Goal: Task Accomplishment & Management: Complete application form

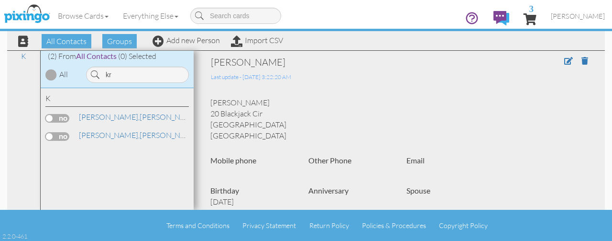
type input "k"
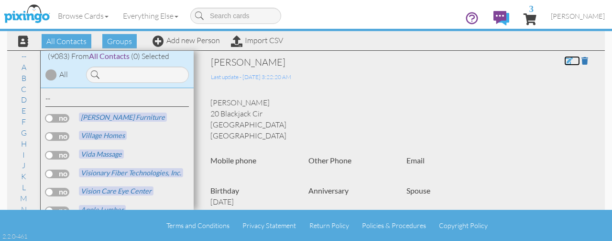
click at [565, 61] on span at bounding box center [569, 61] width 9 height 8
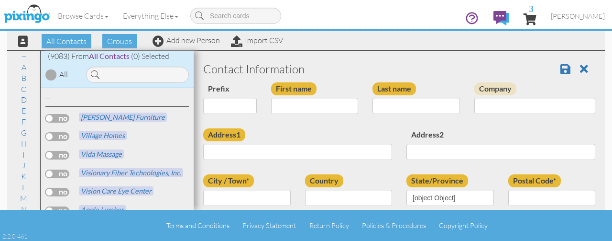
type input "[PERSON_NAME]"
type input "20 Blackjack Cir"
type input "[PERSON_NAME]"
type input "76513"
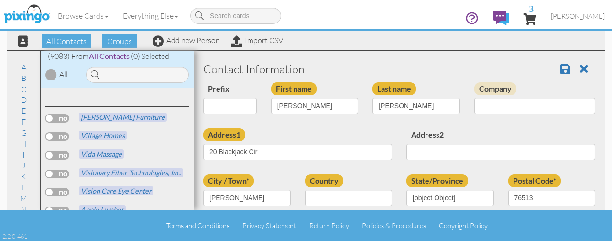
select select "object:56400"
select select "object:56406"
select select "object:56651"
select select "number:16"
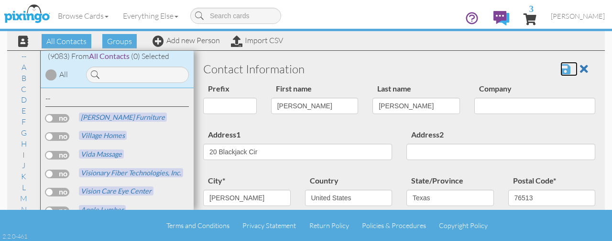
click at [561, 65] on span at bounding box center [566, 68] width 10 height 11
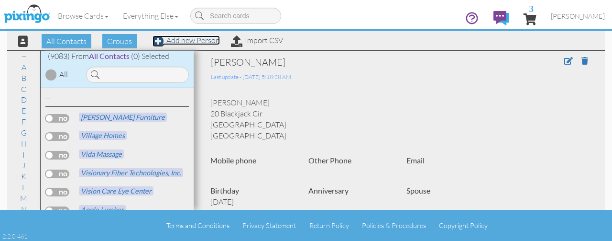
click at [195, 42] on link "Add new Person" at bounding box center [186, 40] width 67 height 10
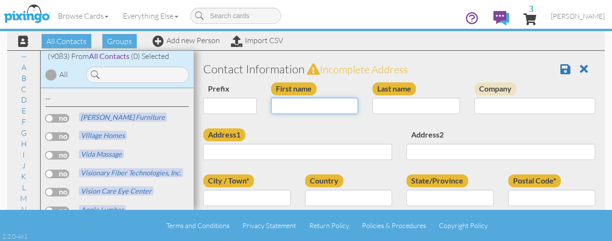
click at [329, 106] on input "First name" at bounding box center [315, 106] width 88 height 16
type input "[PERSON_NAME]"
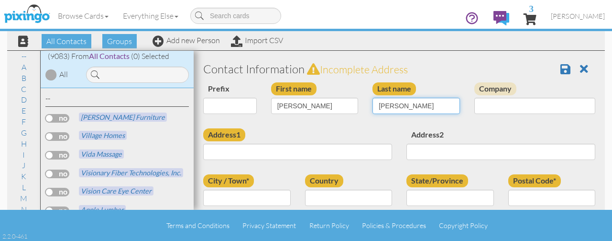
type input "Krejci"
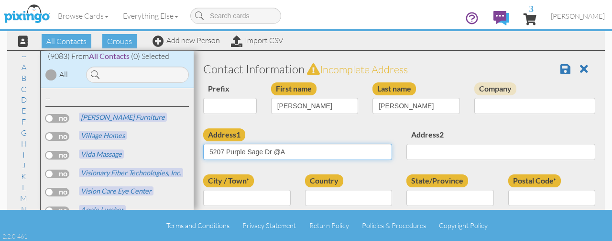
type input "5207 Purple Sage Dr @A"
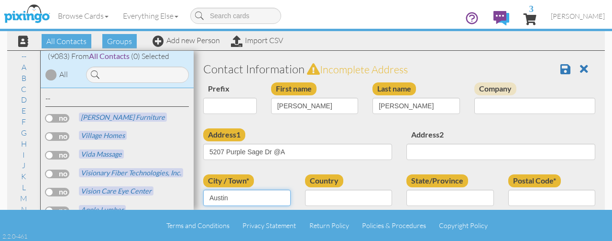
type input "Austin"
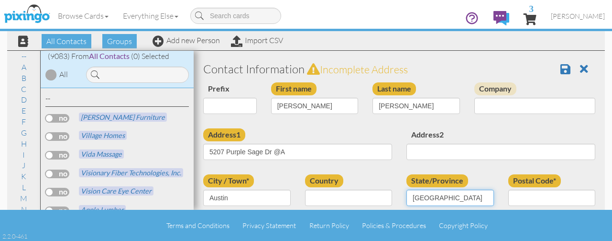
type input "TX"
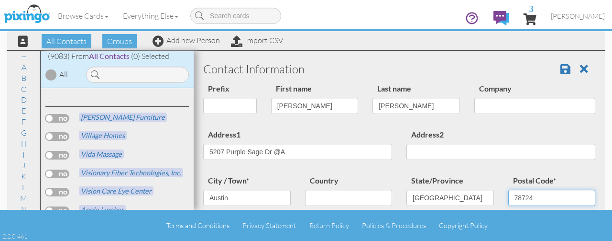
type input "78724"
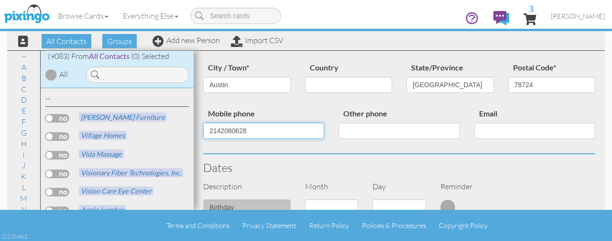
type input "2142080628"
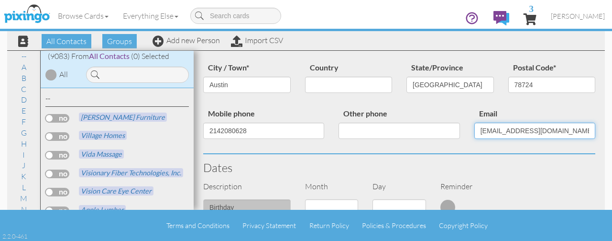
type input "aaronkrejci@gmail.com"
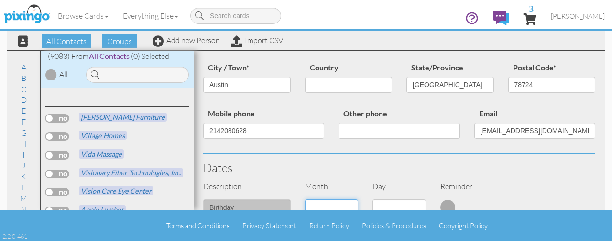
scroll to position [119, 0]
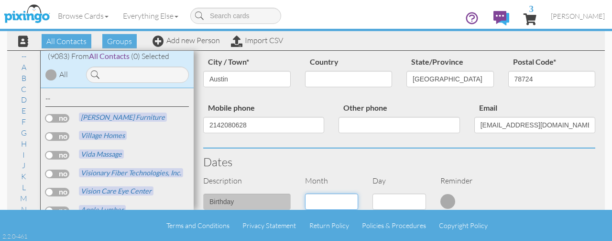
select select "object:32949"
select select "number:9"
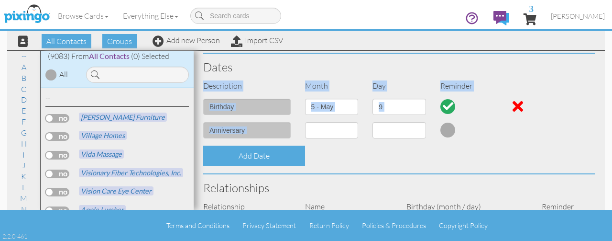
drag, startPoint x: 598, startPoint y: 125, endPoint x: 596, endPoint y: 79, distance: 46.5
click at [596, 79] on section "Contact Information Prefix Dr. Mr. Mrs. First name Aaron Last name Krejci Compa…" at bounding box center [399, 127] width 411 height 581
click at [600, 48] on div "All Contacts Groups Add new Person Import CSV" at bounding box center [306, 40] width 598 height 19
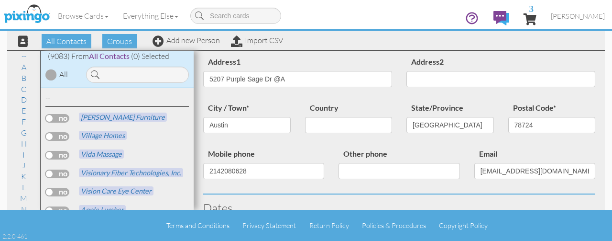
scroll to position [0, 0]
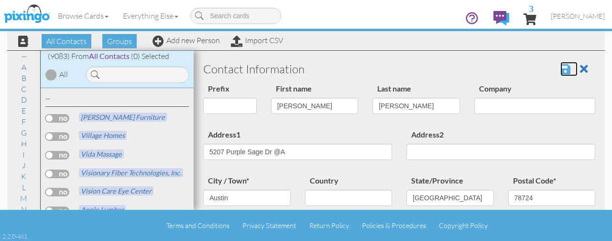
click at [561, 72] on span at bounding box center [566, 68] width 10 height 11
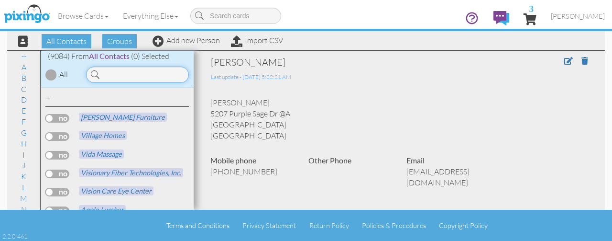
click at [176, 76] on input at bounding box center [137, 75] width 103 height 16
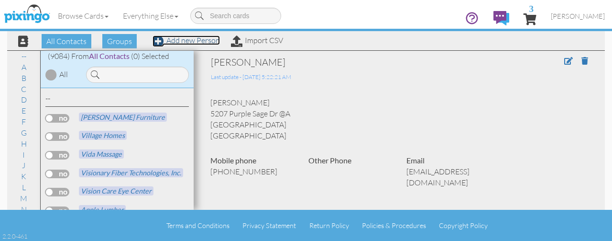
click at [186, 40] on link "Add new Person" at bounding box center [186, 40] width 67 height 10
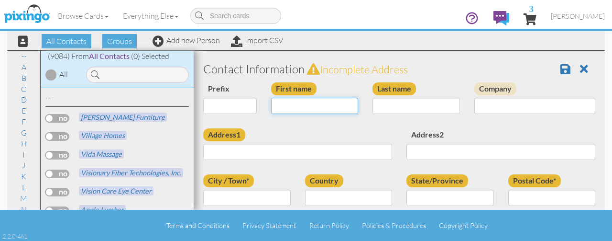
click at [304, 110] on input "First name" at bounding box center [315, 106] width 88 height 16
type input "Anna"
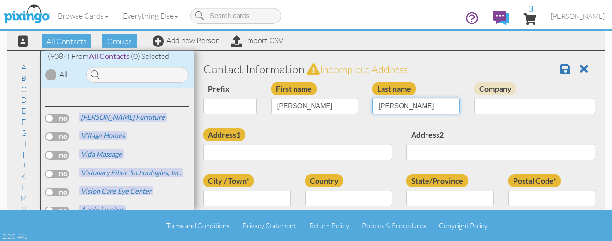
type input "[PERSON_NAME]"
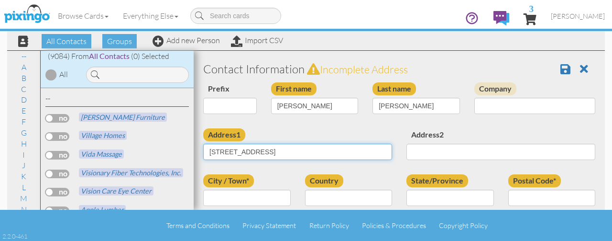
type input "3107 Crystal Dr"
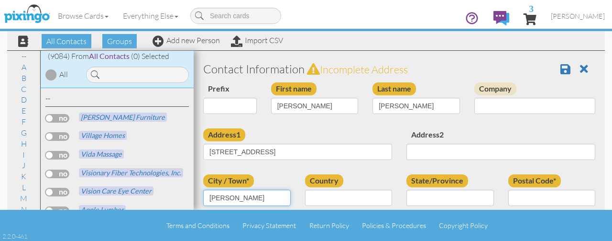
type input "Taylor"
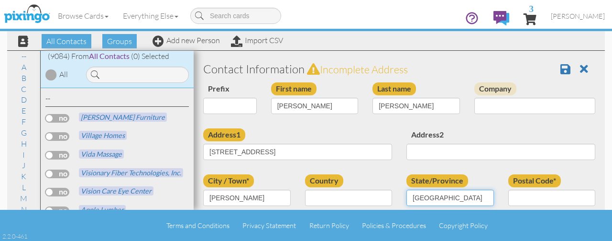
type input "TX"
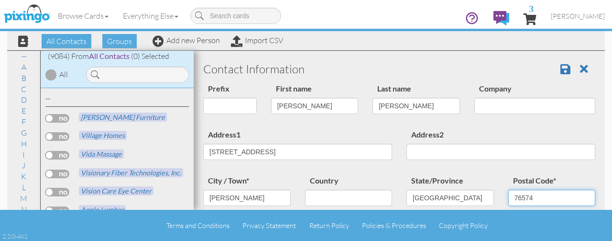
type input "76574"
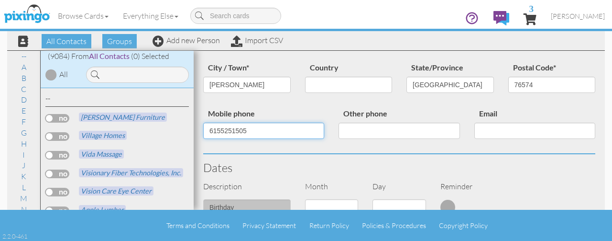
type input "6155251505"
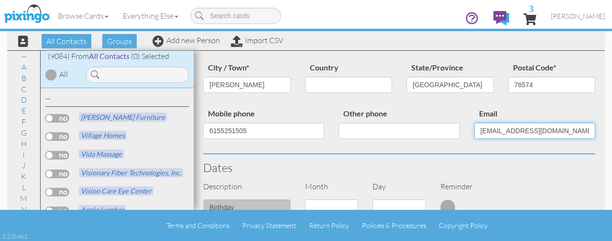
type input "qnqhomes@gmail.com"
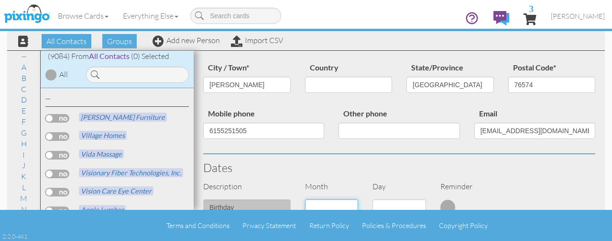
scroll to position [119, 0]
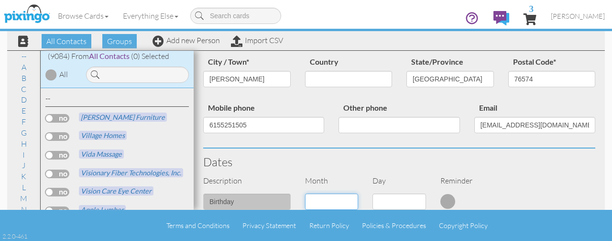
select select "object:32954"
select select "number:21"
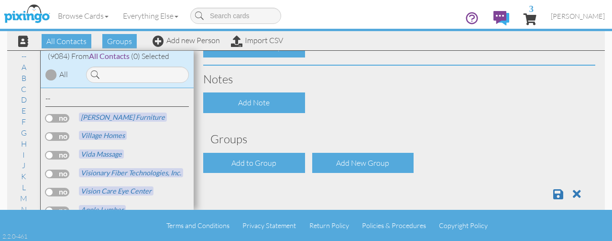
scroll to position [431, 0]
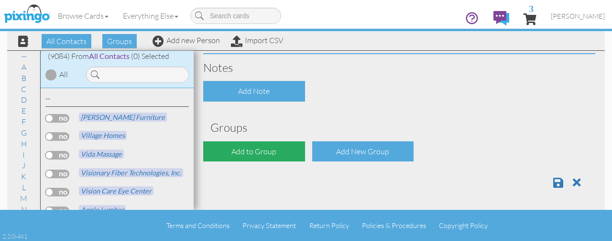
click at [278, 144] on div "Add to Group" at bounding box center [254, 151] width 102 height 21
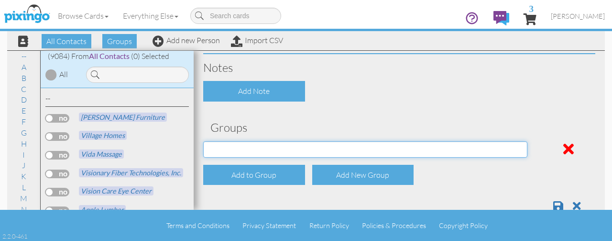
click at [511, 152] on select "0 Pints: ATX 0 Pints: Avery Ranch 0 Pints: Bastrop 0 Pints: Brownwood 0 Pints: …" at bounding box center [365, 149] width 324 height 16
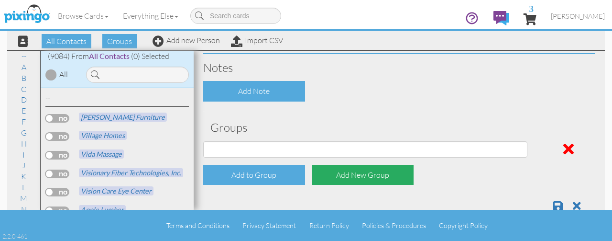
click at [380, 170] on div "Add New Group" at bounding box center [363, 175] width 102 height 21
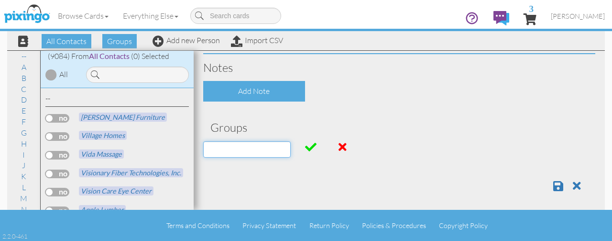
click at [281, 149] on input at bounding box center [247, 149] width 88 height 16
type input "0 PORT: Salado"
click at [308, 145] on span at bounding box center [310, 146] width 11 height 11
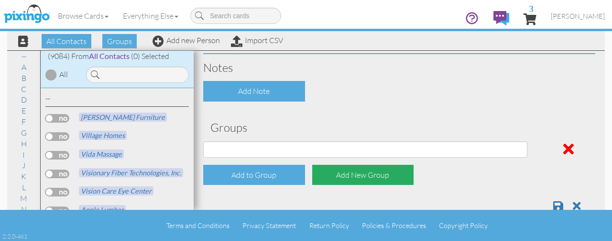
click at [341, 175] on div "Add New Group" at bounding box center [363, 175] width 102 height 21
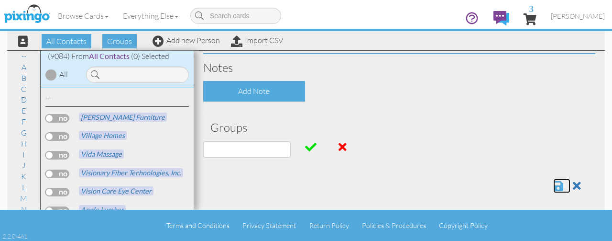
click at [554, 189] on span at bounding box center [559, 185] width 10 height 11
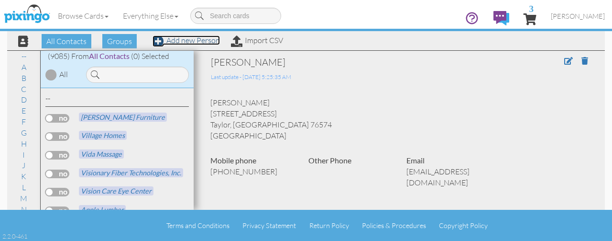
click at [188, 42] on link "Add new Person" at bounding box center [186, 40] width 67 height 10
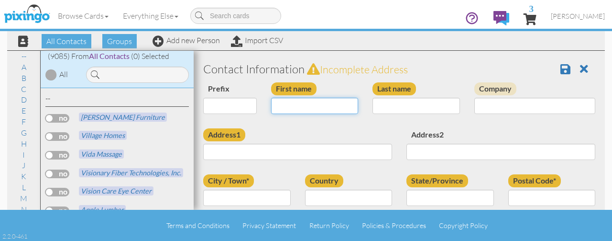
click at [313, 112] on input "First name" at bounding box center [315, 106] width 88 height 16
type input "Ania"
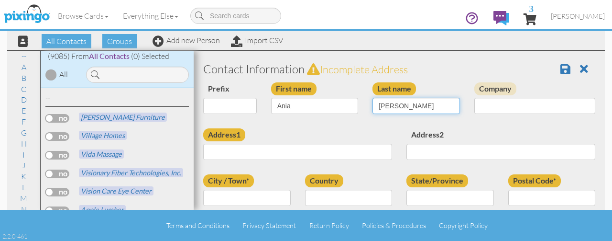
type input "[PERSON_NAME]"
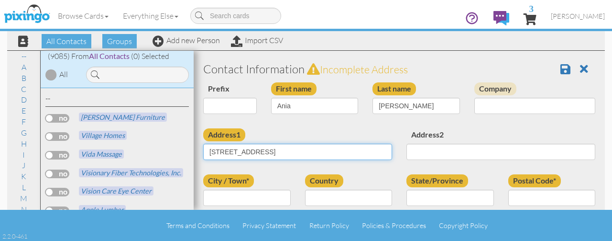
type input "1320 County Road 481"
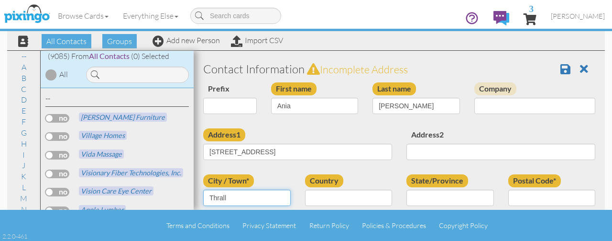
type input "Thrall"
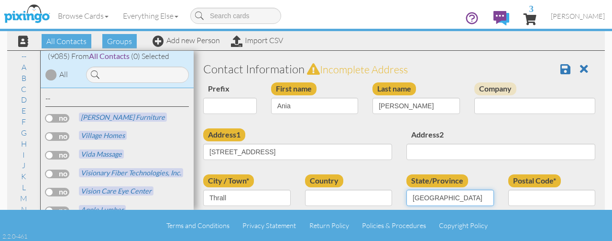
type input "TX"
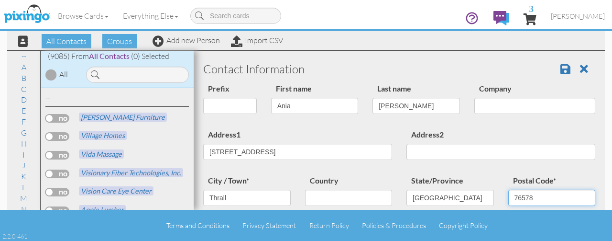
type input "76578"
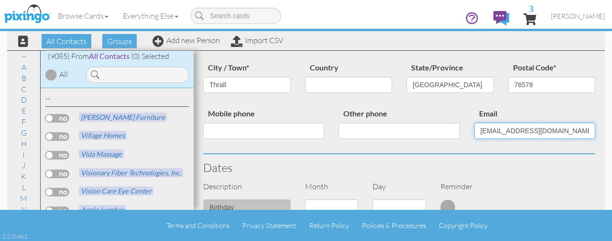
type input "[EMAIL_ADDRESS][DOMAIN_NAME]"
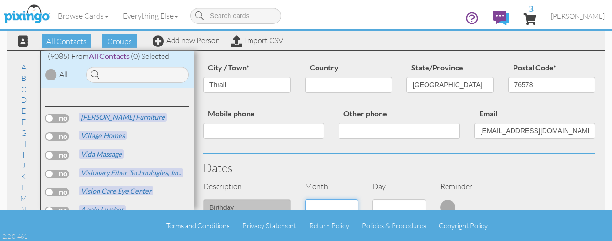
scroll to position [119, 0]
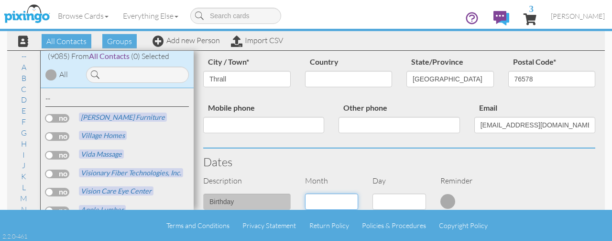
select select "object:32955"
select select "number:6"
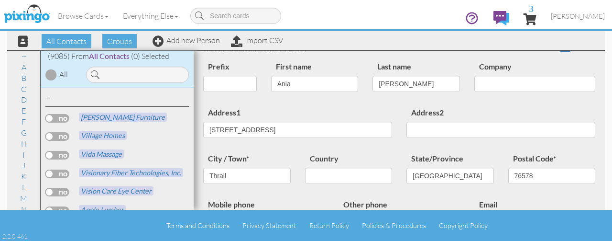
scroll to position [0, 0]
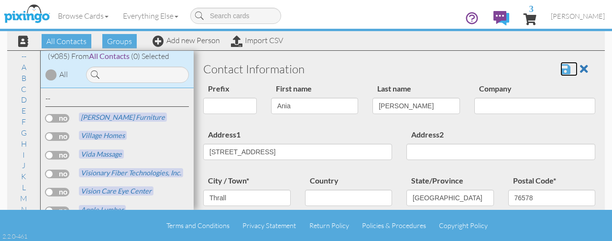
click at [561, 72] on span at bounding box center [566, 68] width 10 height 11
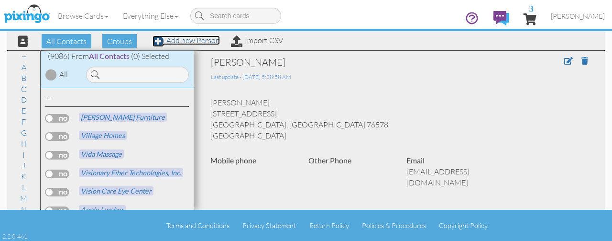
click at [184, 42] on link "Add new Person" at bounding box center [186, 40] width 67 height 10
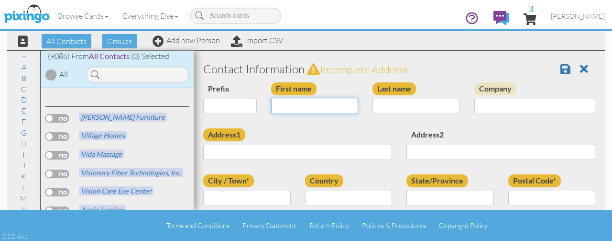
click at [302, 99] on input "First name" at bounding box center [315, 106] width 88 height 16
type input "[PERSON_NAME]"
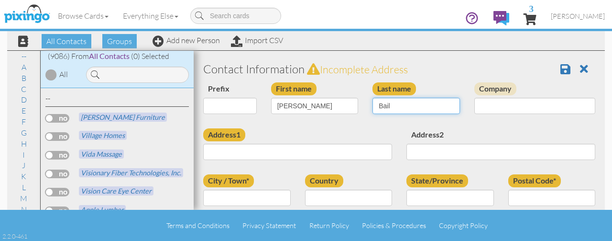
type input "[PERSON_NAME]"
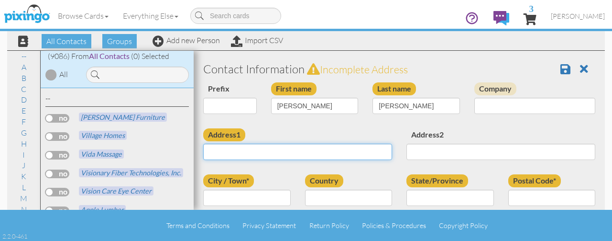
type input "5"
type input "613"
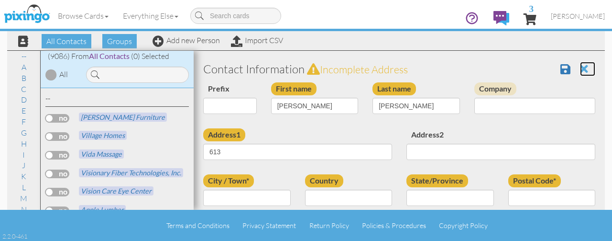
click at [580, 73] on span at bounding box center [584, 68] width 8 height 11
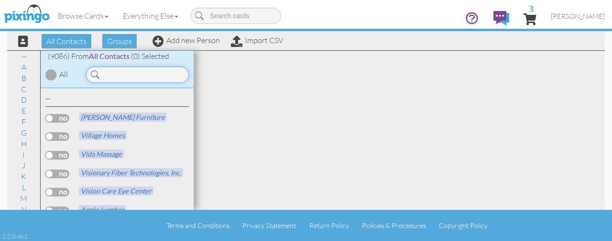
click at [156, 72] on input at bounding box center [137, 75] width 103 height 16
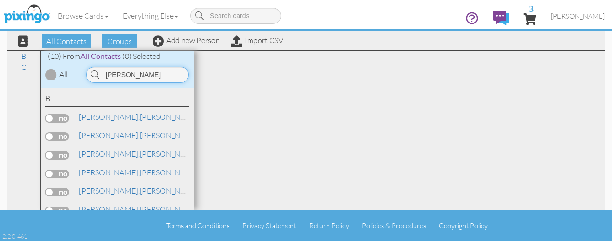
scroll to position [103, 0]
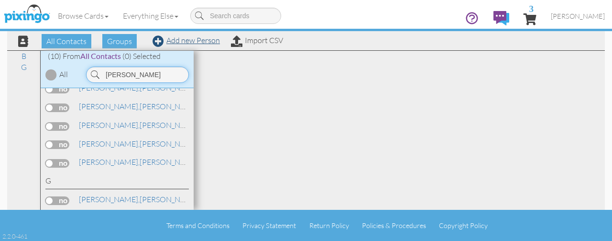
type input "bailey"
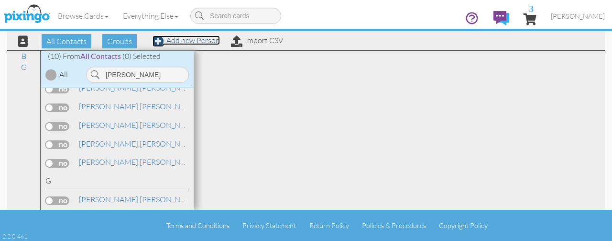
click at [186, 42] on link "Add new Person" at bounding box center [186, 40] width 67 height 10
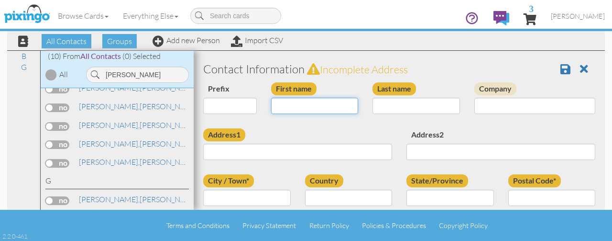
click at [318, 105] on input "First name" at bounding box center [315, 106] width 88 height 16
type input "[PERSON_NAME]"
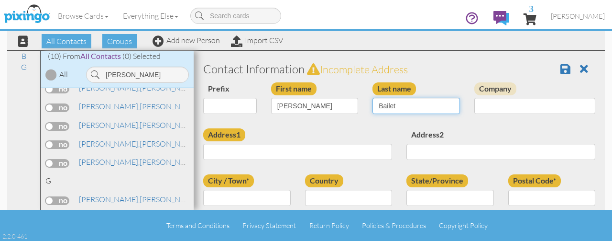
click at [407, 104] on input "Bailet" at bounding box center [417, 106] width 88 height 16
type input "Bailey"
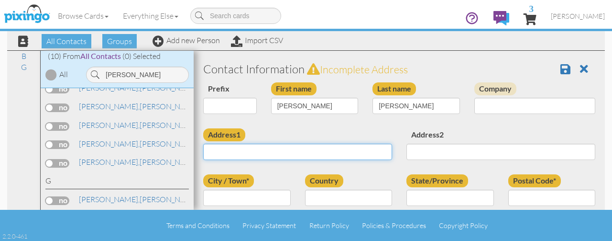
type input "[STREET_ADDRESS]"
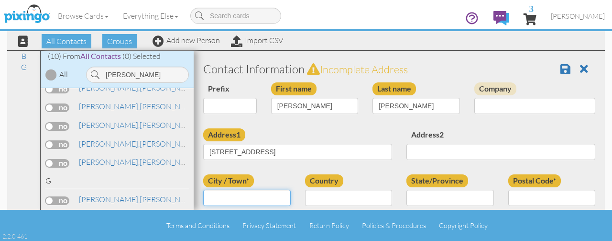
type input "[PERSON_NAME]"
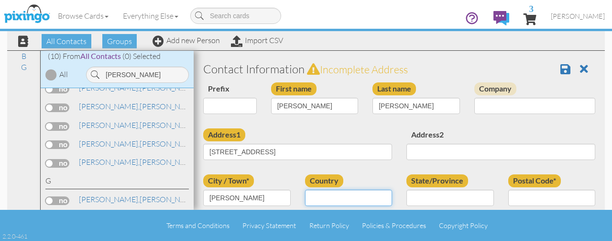
select select "object:32968"
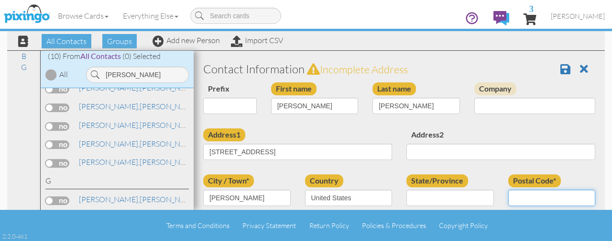
type input "76579"
type input "2544212329"
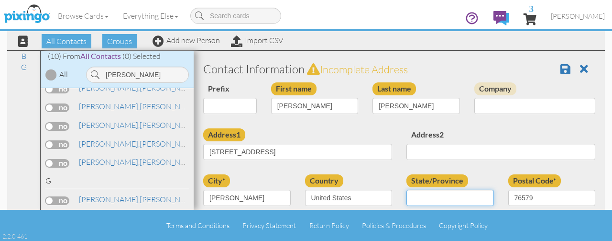
select select "object:33298"
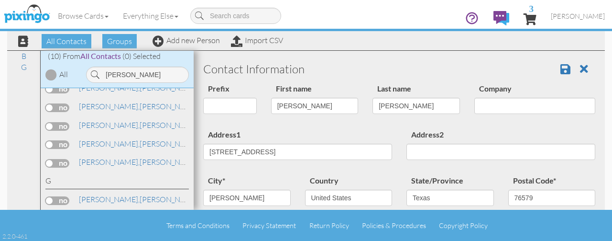
click at [434, 137] on label "Address2" at bounding box center [428, 134] width 42 height 13
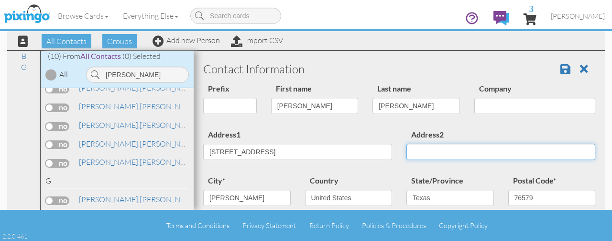
click at [434, 144] on input "Address2" at bounding box center [501, 152] width 189 height 16
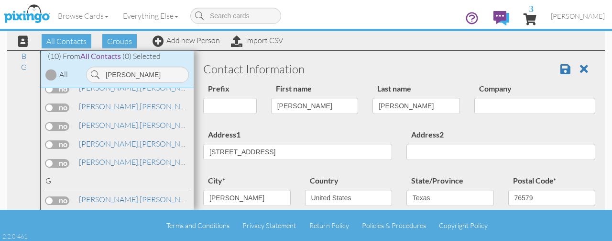
scroll to position [113, 0]
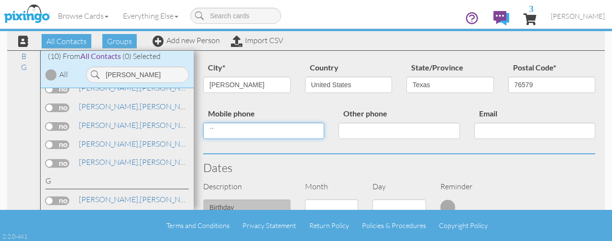
type input "`"
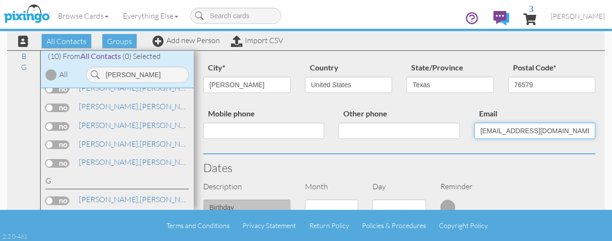
type input "[EMAIL_ADDRESS][DOMAIN_NAME]"
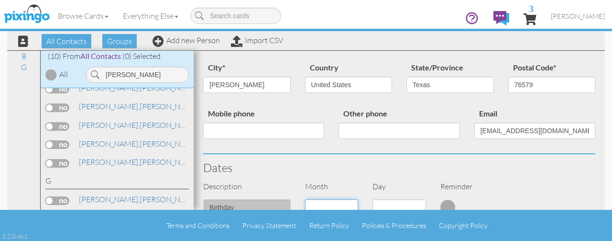
scroll to position [119, 0]
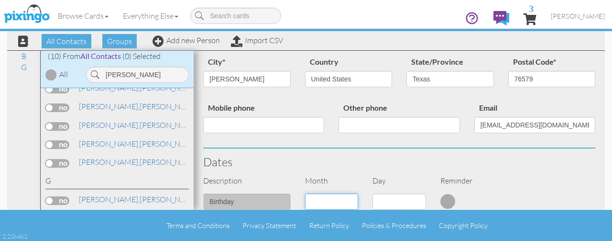
select select "object:33240"
select select "number:26"
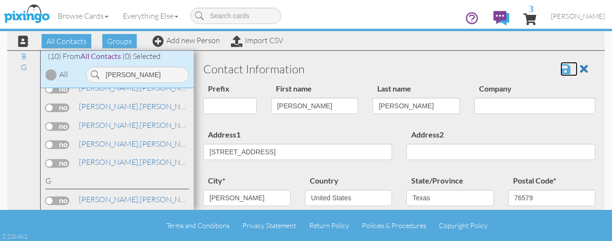
click at [563, 63] on span at bounding box center [566, 68] width 10 height 11
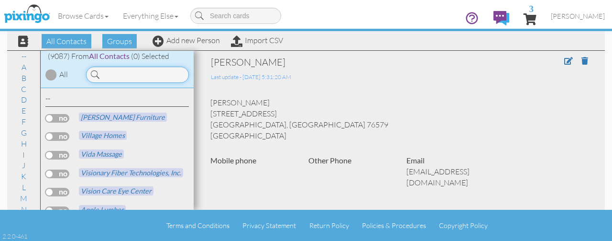
click at [153, 79] on input at bounding box center [137, 75] width 103 height 16
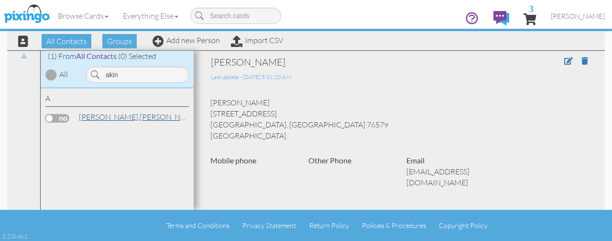
click at [115, 116] on link "[PERSON_NAME]" at bounding box center [139, 116] width 122 height 11
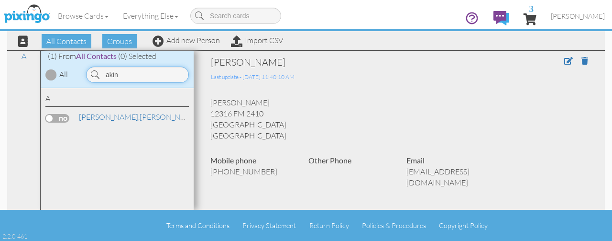
click at [144, 74] on input "akin" at bounding box center [137, 75] width 103 height 16
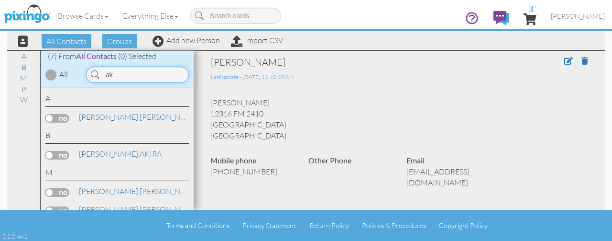
type input "a"
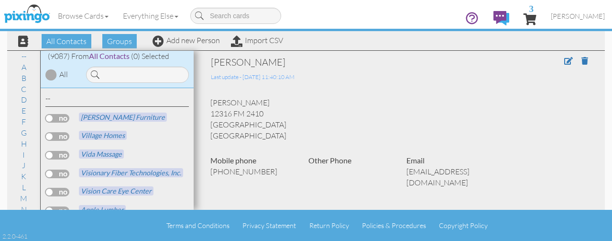
click at [171, 65] on div at bounding box center [136, 72] width 115 height 21
click at [120, 75] on input at bounding box center [137, 75] width 103 height 16
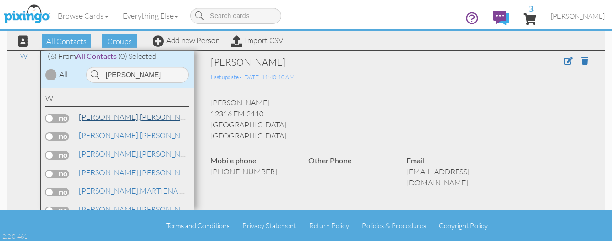
click at [100, 116] on span "[PERSON_NAME]," at bounding box center [109, 117] width 61 height 10
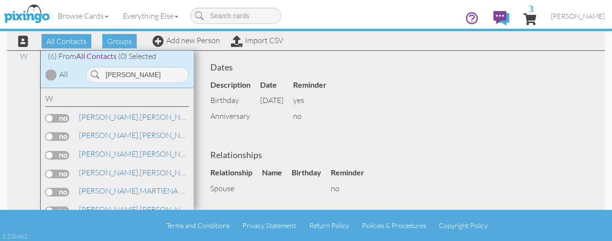
scroll to position [139, 0]
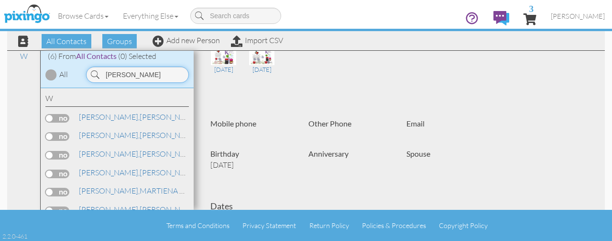
click at [179, 76] on input "wolfe" at bounding box center [137, 75] width 103 height 16
type input "w"
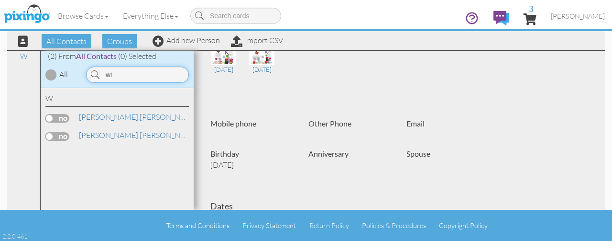
type input "w"
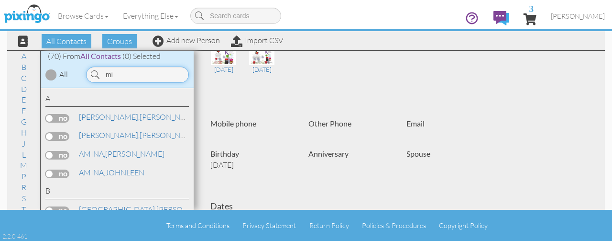
type input "m"
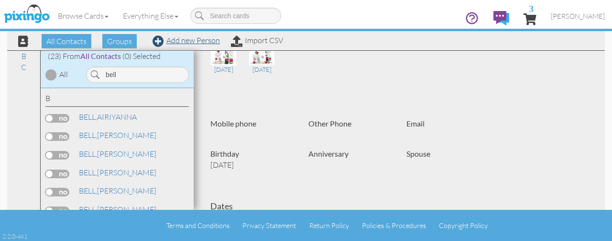
type input "bell"
click at [181, 43] on link "Add new Person" at bounding box center [186, 40] width 67 height 10
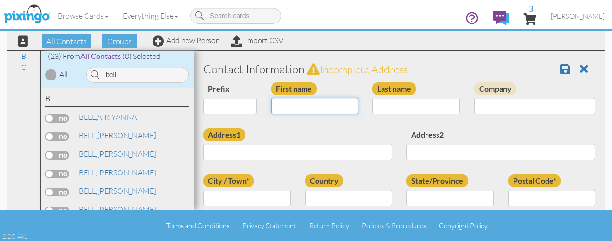
click at [322, 107] on input "First name" at bounding box center [315, 106] width 88 height 16
type input "[PERSON_NAME]"
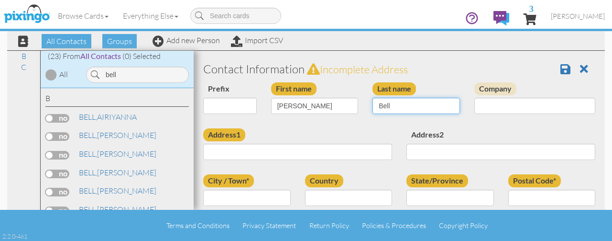
type input "Bell"
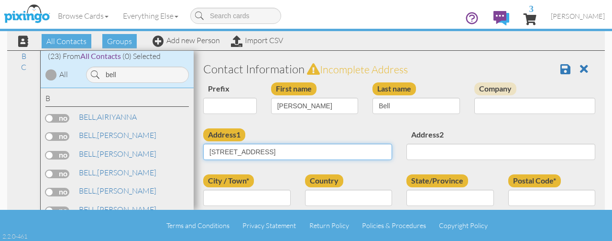
type input "[STREET_ADDRESS]"
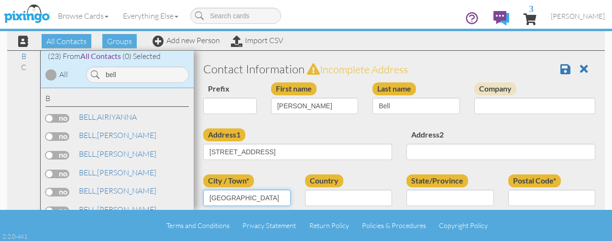
type input "[GEOGRAPHIC_DATA]"
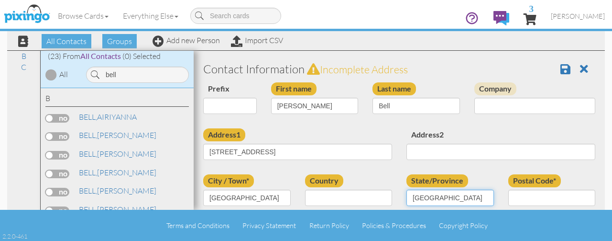
type input "[GEOGRAPHIC_DATA]"
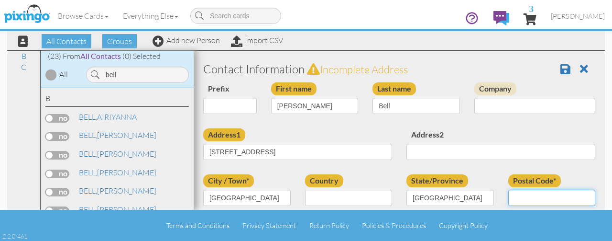
type input "8"
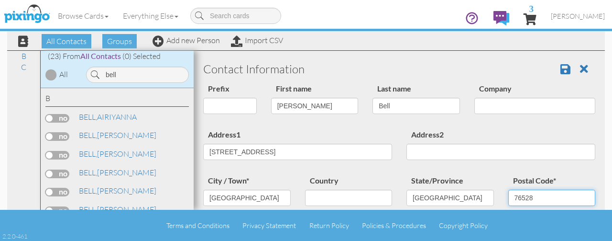
type input "76528"
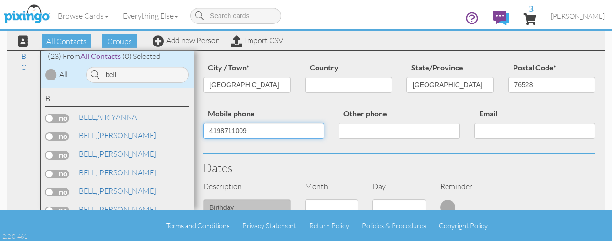
type input "4198711009"
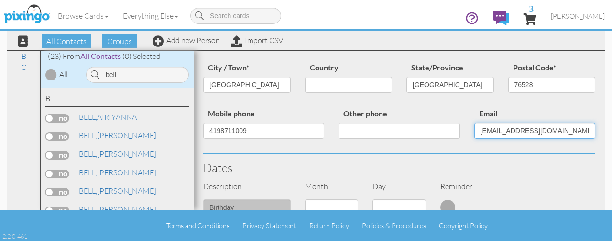
type input "[EMAIL_ADDRESS][DOMAIN_NAME]"
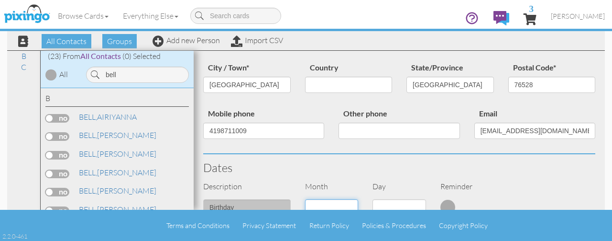
scroll to position [119, 0]
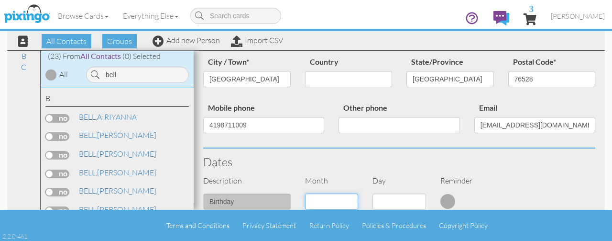
select select "object:126884"
select select "number:28"
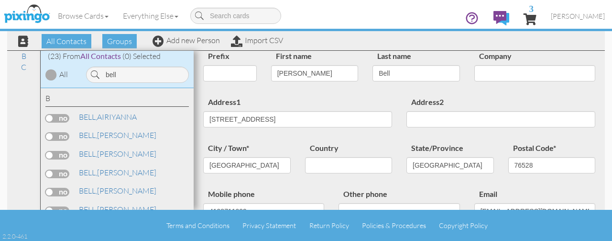
scroll to position [0, 0]
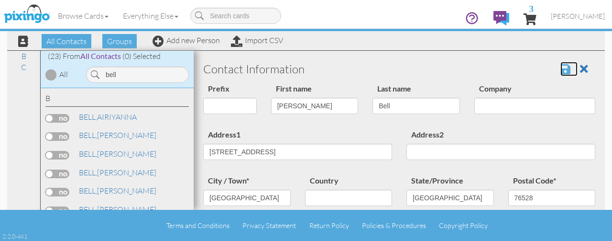
click at [561, 69] on span at bounding box center [566, 68] width 10 height 11
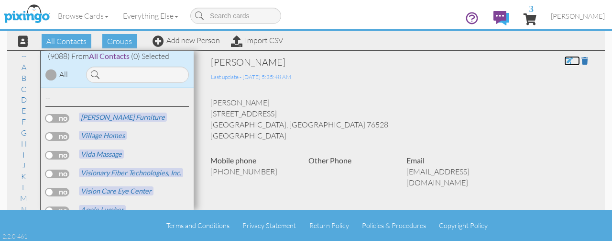
click at [565, 64] on span at bounding box center [569, 61] width 9 height 8
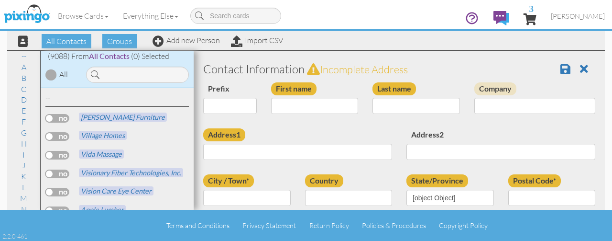
type input "[PERSON_NAME]"
type input "Bell"
type input "[STREET_ADDRESS]"
type input "Gatesville"
type input "76528"
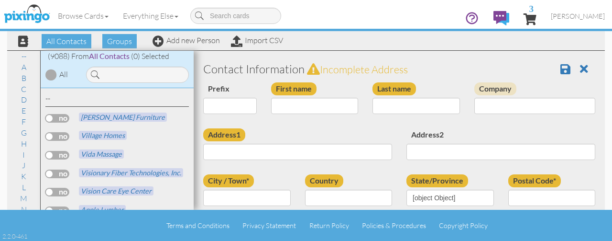
type input "4198711009"
type input "[EMAIL_ADDRESS][DOMAIN_NAME]"
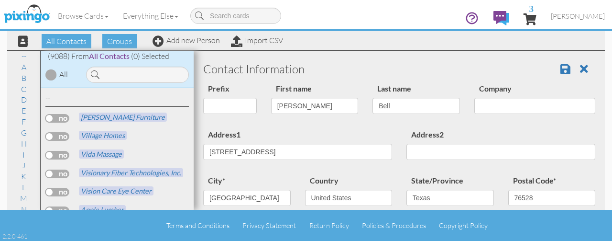
select select "object:32973"
select select "object:33218"
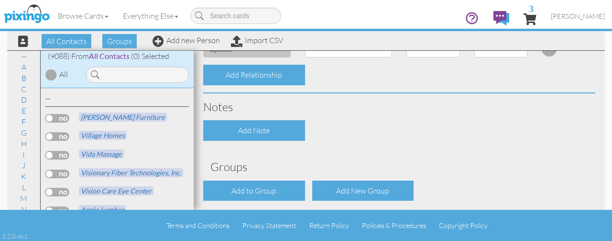
scroll to position [431, 0]
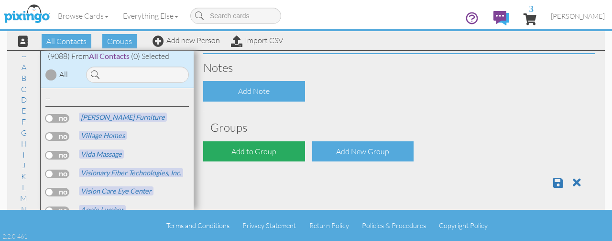
click at [282, 150] on div "Add to Group" at bounding box center [254, 151] width 102 height 21
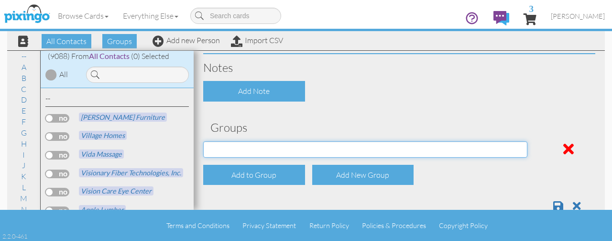
drag, startPoint x: 282, startPoint y: 150, endPoint x: 263, endPoint y: 148, distance: 19.2
click at [263, 148] on select "0 Pints: ATX 0 Pints: Avery Ranch 0 Pints: Bastrop 0 Pints: Brownwood 0 Pints: …" at bounding box center [365, 149] width 324 height 16
select select "object:33292"
click at [203, 141] on select "0 Pints: ATX 0 Pints: Avery Ranch 0 Pints: Bastrop 0 Pints: Brownwood 0 Pints: …" at bounding box center [365, 149] width 324 height 16
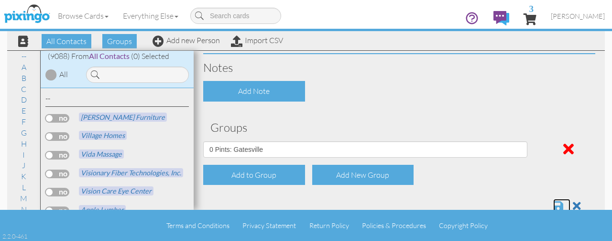
click at [554, 200] on span at bounding box center [559, 205] width 10 height 11
